Goal: Book appointment/travel/reservation

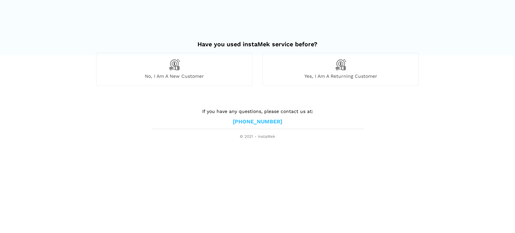
click at [178, 72] on div "No, I am a new customer" at bounding box center [174, 69] width 156 height 33
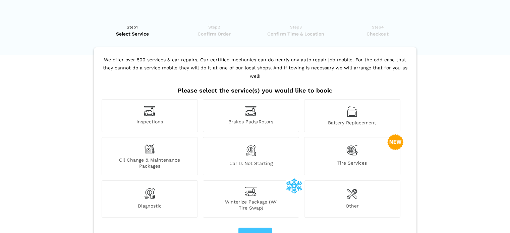
click at [254, 199] on span "Winterize Package (W/ Tire Swap)" at bounding box center [250, 205] width 95 height 12
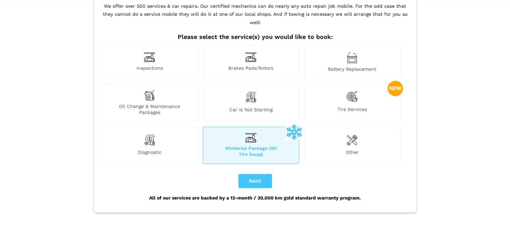
scroll to position [67, 0]
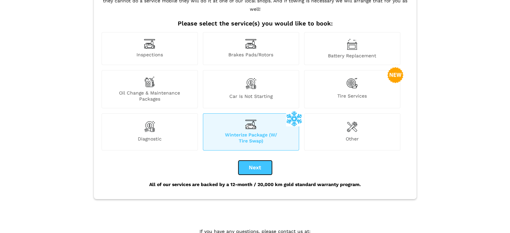
click at [249, 160] on button "Next" at bounding box center [255, 167] width 34 height 14
checkbox input "true"
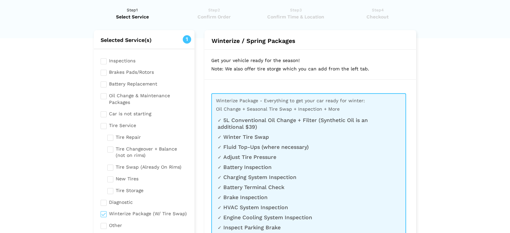
scroll to position [17, 0]
click at [110, 190] on input "checkbox" at bounding box center [147, 189] width 81 height 8
checkbox input "true"
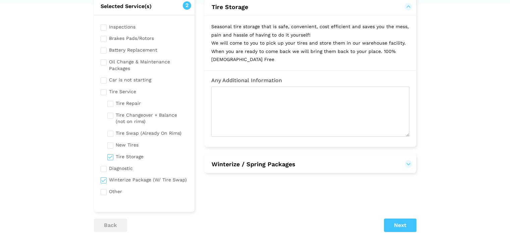
scroll to position [51, 0]
click at [320, 167] on button "Winterize / Spring Packages" at bounding box center [310, 164] width 198 height 8
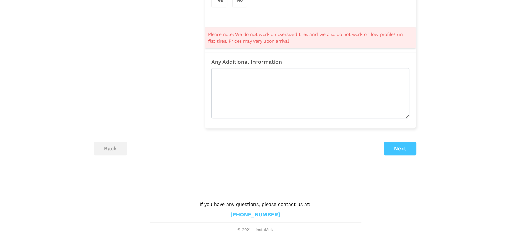
scroll to position [521, 0]
click at [400, 150] on button "Next" at bounding box center [400, 148] width 32 height 13
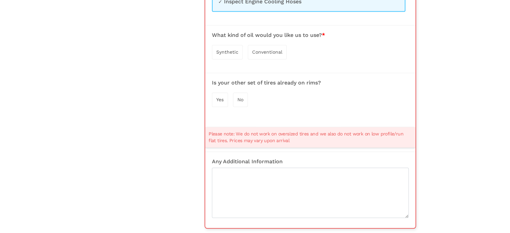
scroll to position [421, 0]
click at [263, 54] on span "Conventional" at bounding box center [267, 51] width 30 height 5
click at [221, 101] on span "Yes" at bounding box center [219, 99] width 7 height 5
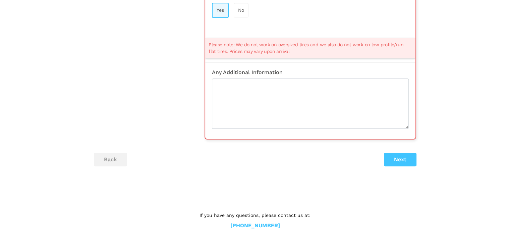
scroll to position [523, 0]
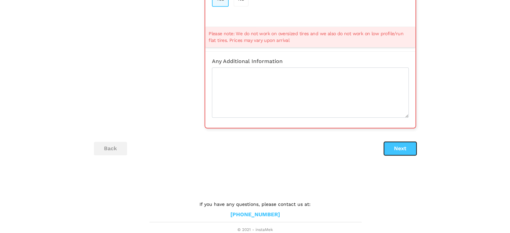
click at [400, 149] on button "Next" at bounding box center [400, 148] width 32 height 13
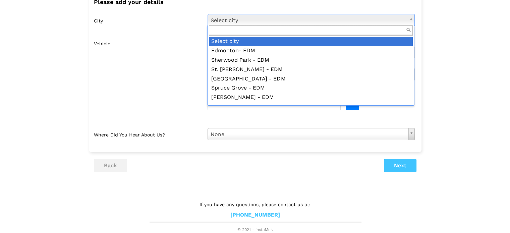
scroll to position [0, 0]
